Goal: Navigation & Orientation: Find specific page/section

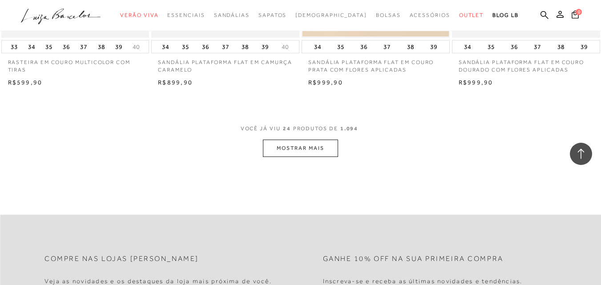
scroll to position [1691, 0]
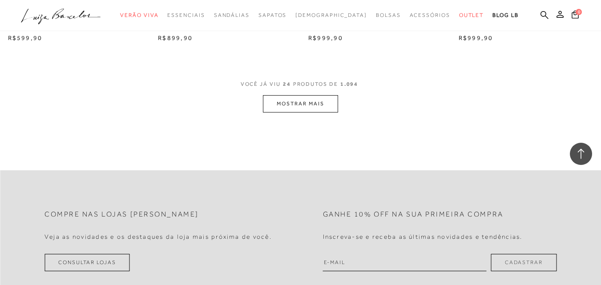
click at [301, 109] on button "MOSTRAR MAIS" at bounding box center [300, 103] width 75 height 17
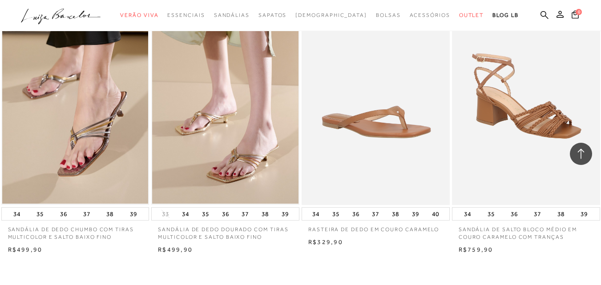
scroll to position [3382, 0]
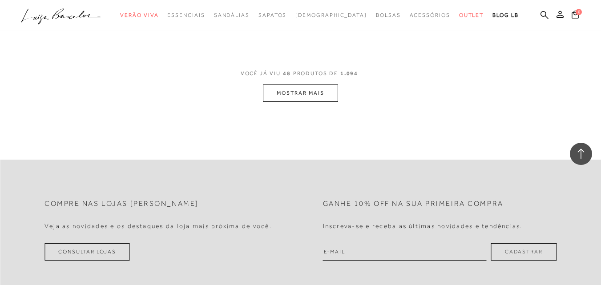
click at [299, 94] on button "MOSTRAR MAIS" at bounding box center [300, 93] width 75 height 17
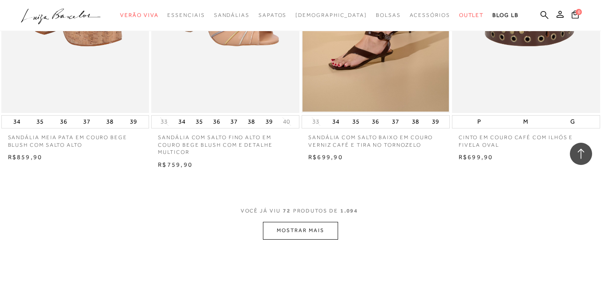
scroll to position [4984, 0]
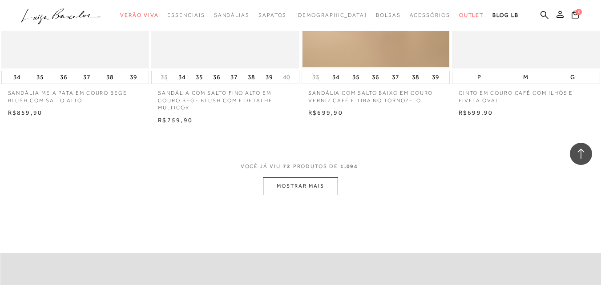
click at [314, 192] on button "MOSTRAR MAIS" at bounding box center [300, 186] width 75 height 17
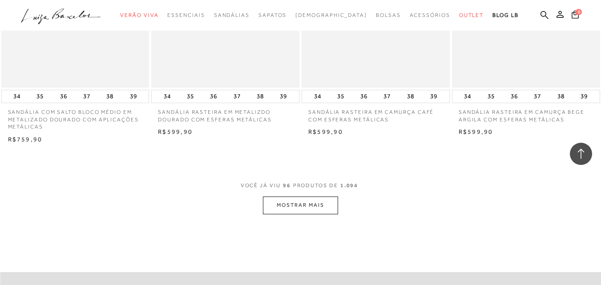
scroll to position [6763, 0]
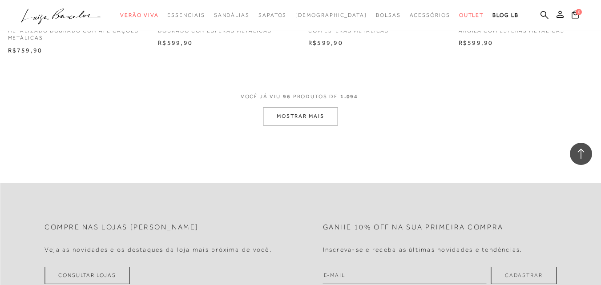
click at [335, 108] on button "MOSTRAR MAIS" at bounding box center [300, 116] width 75 height 17
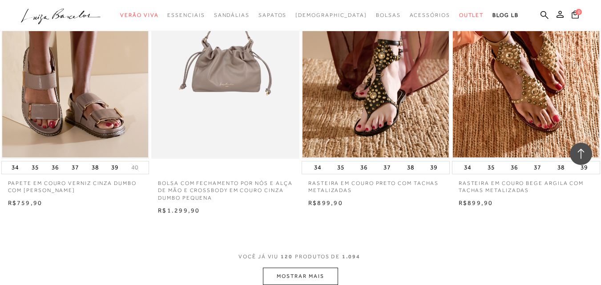
scroll to position [8410, 0]
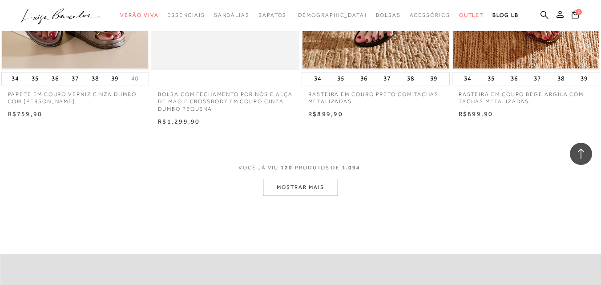
click at [294, 179] on button "MOSTRAR MAIS" at bounding box center [300, 187] width 75 height 17
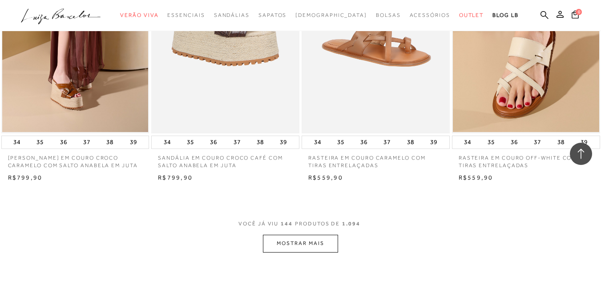
scroll to position [10101, 0]
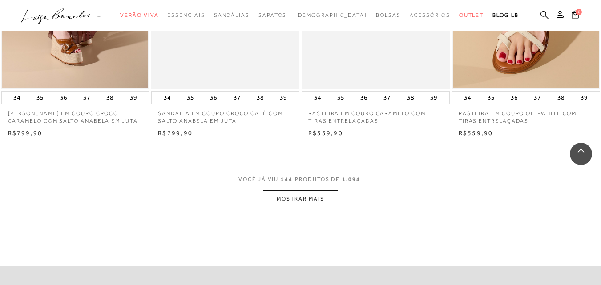
click at [314, 190] on button "MOSTRAR MAIS" at bounding box center [300, 198] width 75 height 17
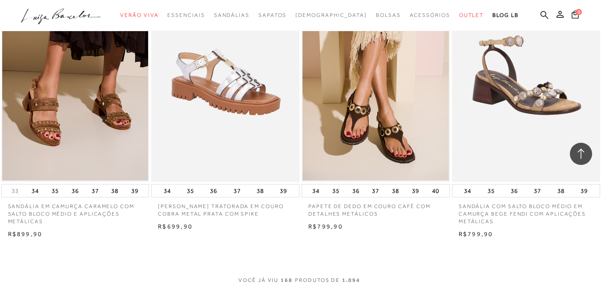
scroll to position [11792, 0]
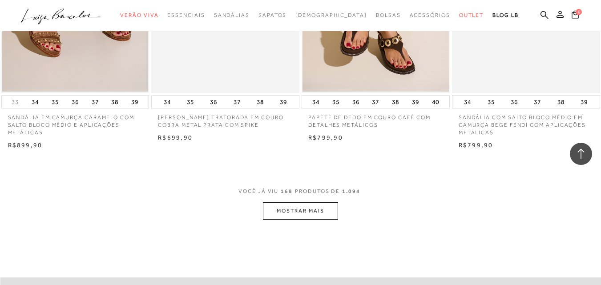
click at [334, 202] on button "MOSTRAR MAIS" at bounding box center [300, 210] width 75 height 17
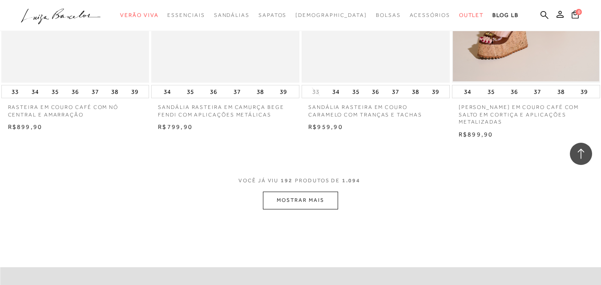
scroll to position [13571, 0]
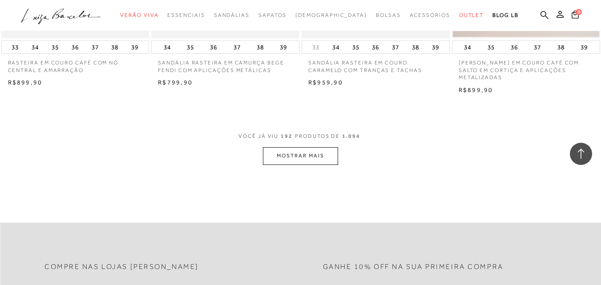
click at [315, 147] on button "MOSTRAR MAIS" at bounding box center [300, 155] width 75 height 17
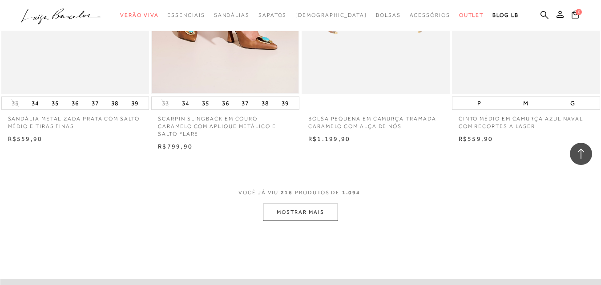
scroll to position [15262, 0]
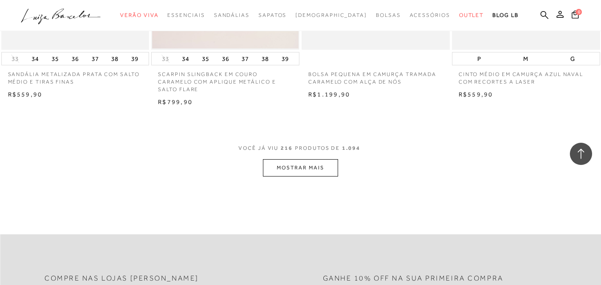
click at [323, 159] on button "MOSTRAR MAIS" at bounding box center [300, 167] width 75 height 17
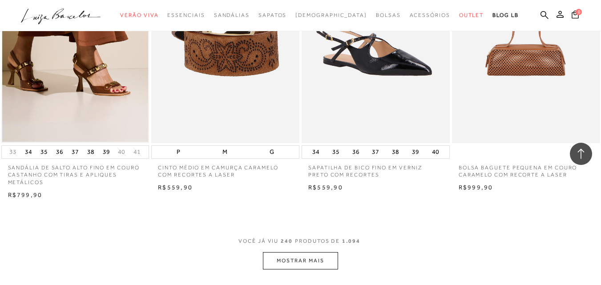
scroll to position [16953, 0]
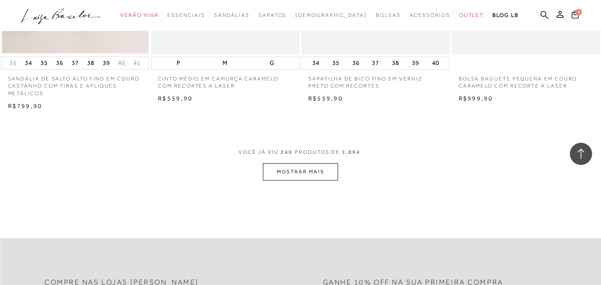
click at [321, 163] on button "MOSTRAR MAIS" at bounding box center [300, 171] width 75 height 17
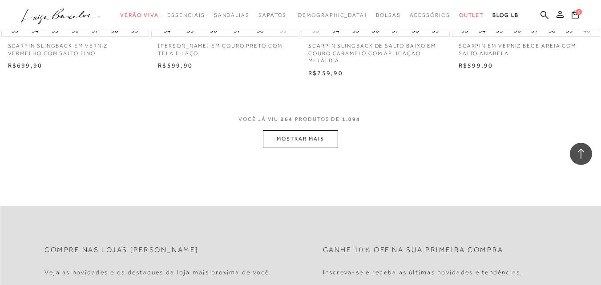
scroll to position [18822, 0]
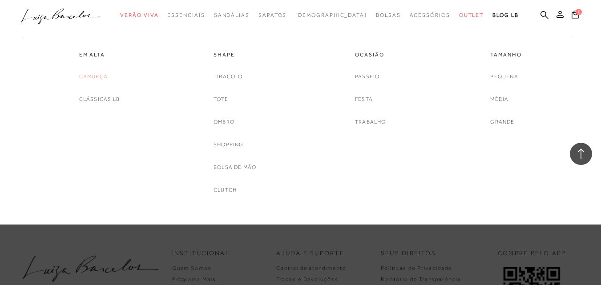
click at [104, 73] on link "Camurça" at bounding box center [93, 76] width 28 height 9
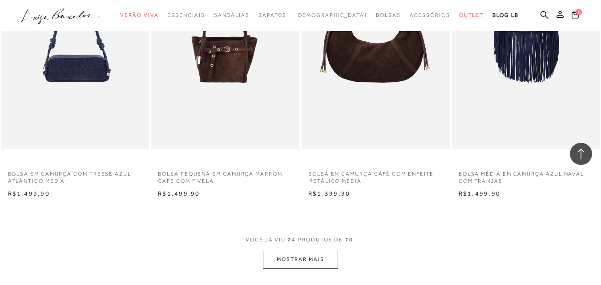
scroll to position [1646, 0]
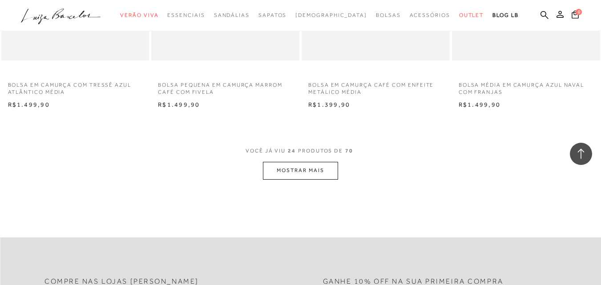
click at [334, 173] on button "MOSTRAR MAIS" at bounding box center [300, 170] width 75 height 17
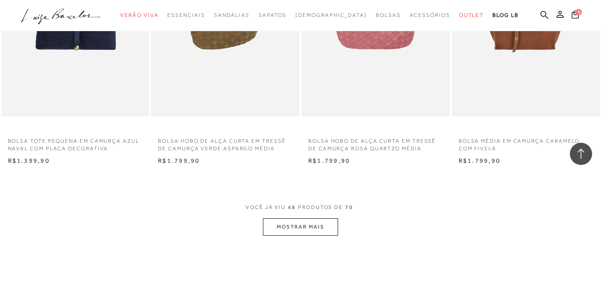
scroll to position [3337, 0]
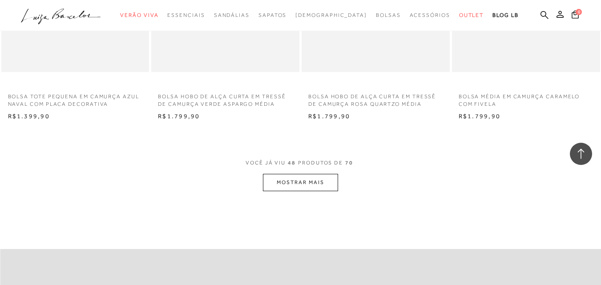
click at [314, 183] on button "MOSTRAR MAIS" at bounding box center [300, 182] width 75 height 17
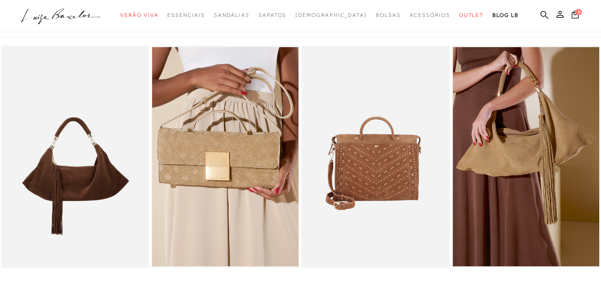
scroll to position [0, 0]
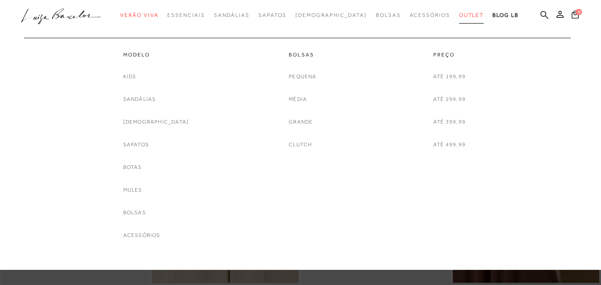
click at [459, 17] on span "Outlet" at bounding box center [471, 15] width 25 height 6
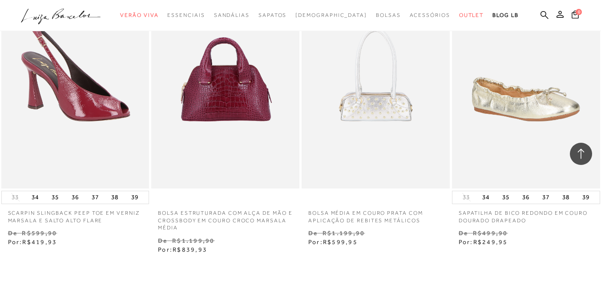
scroll to position [1780, 0]
